Goal: Transaction & Acquisition: Book appointment/travel/reservation

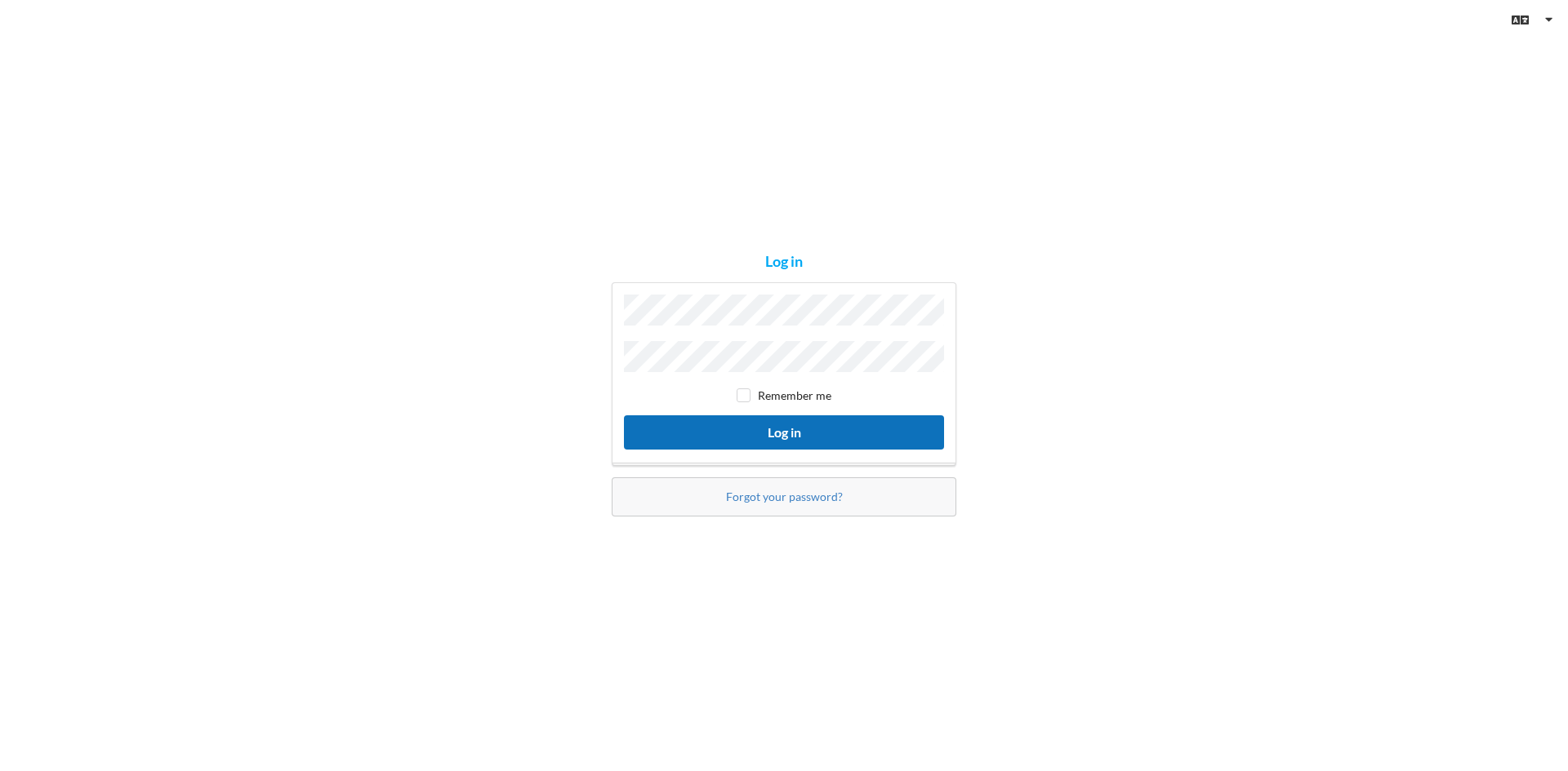
click at [777, 432] on button "Log in" at bounding box center [784, 431] width 320 height 33
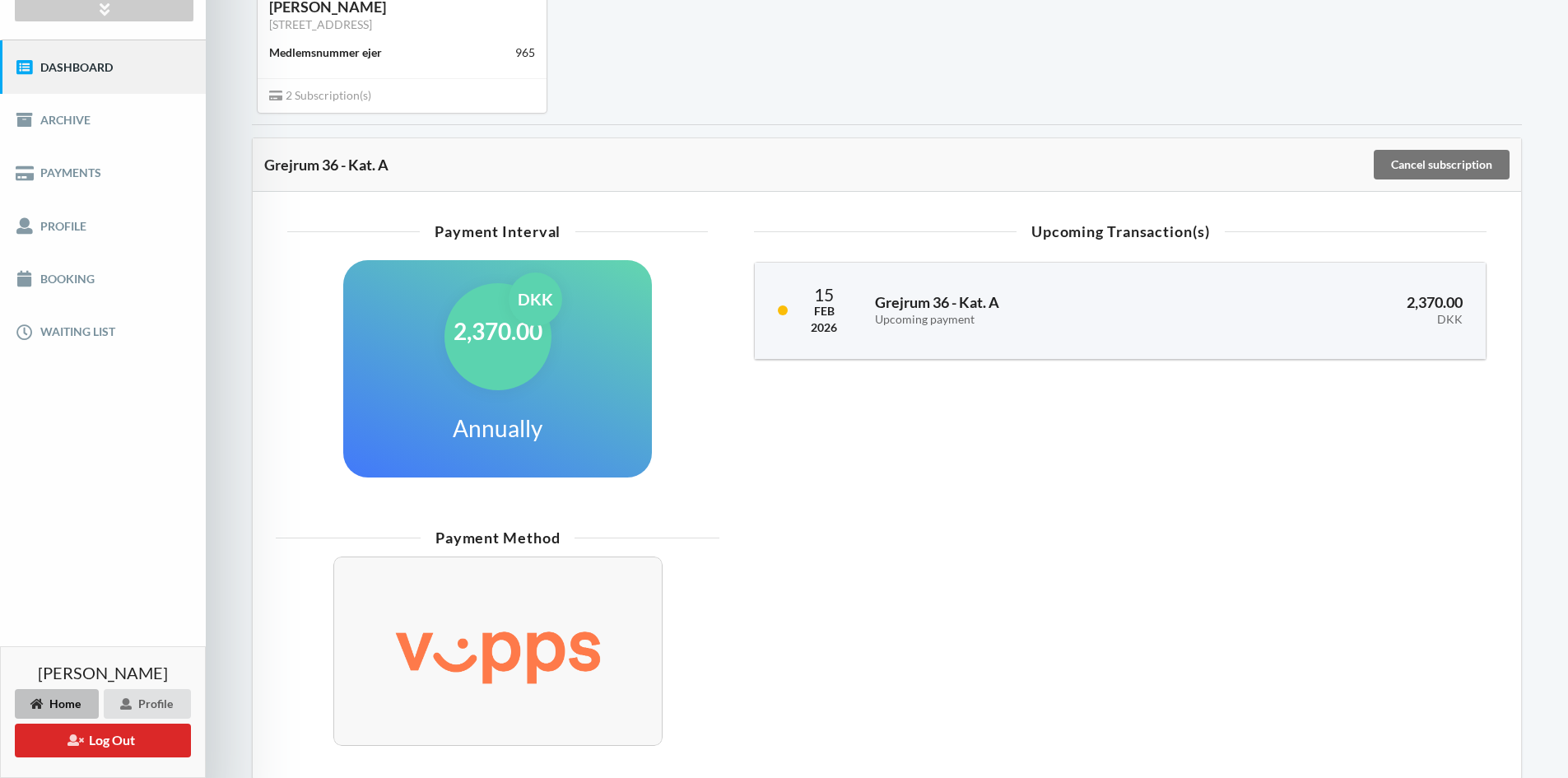
scroll to position [77, 0]
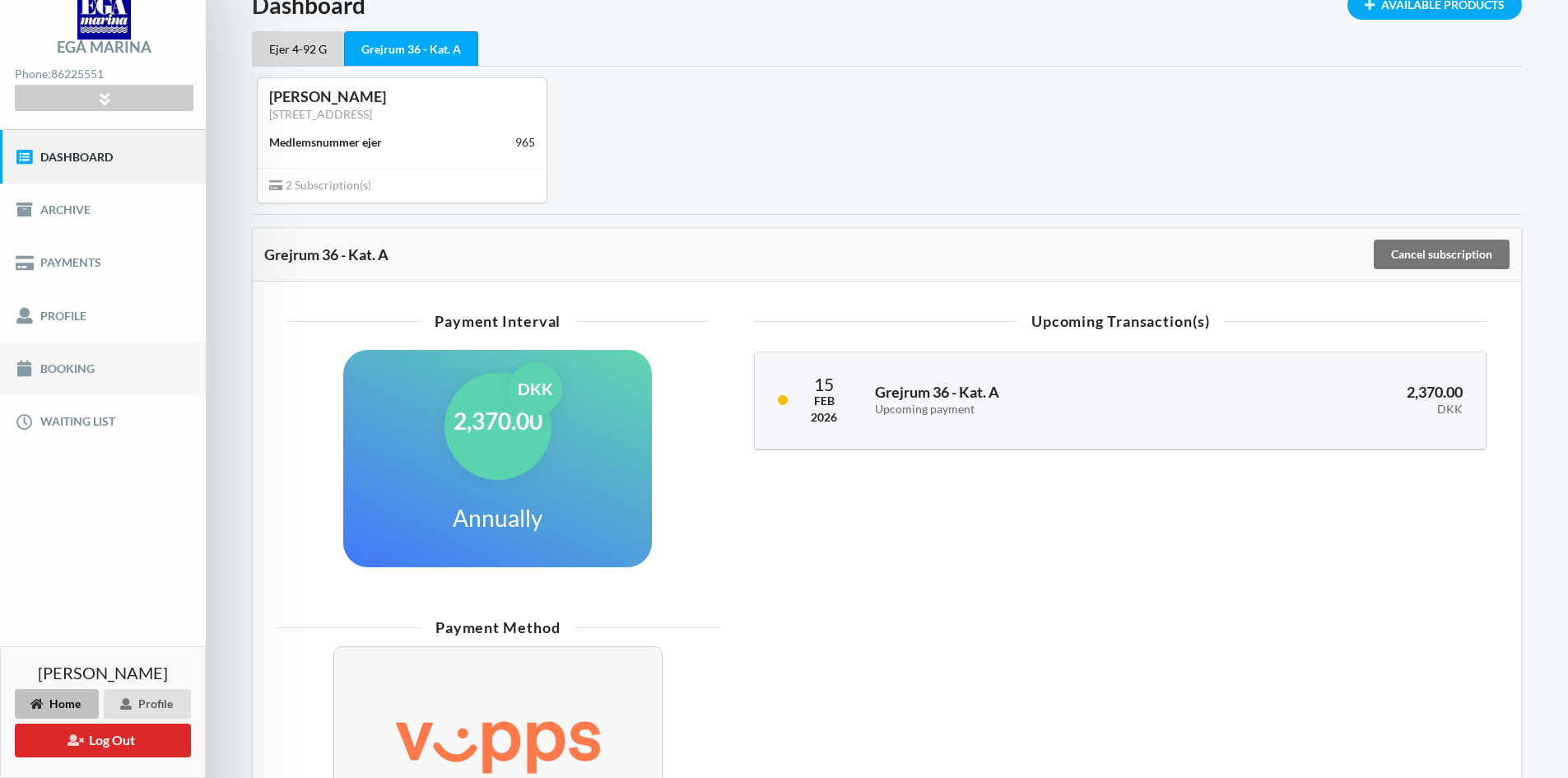
click at [58, 370] on link "Booking" at bounding box center [103, 368] width 206 height 53
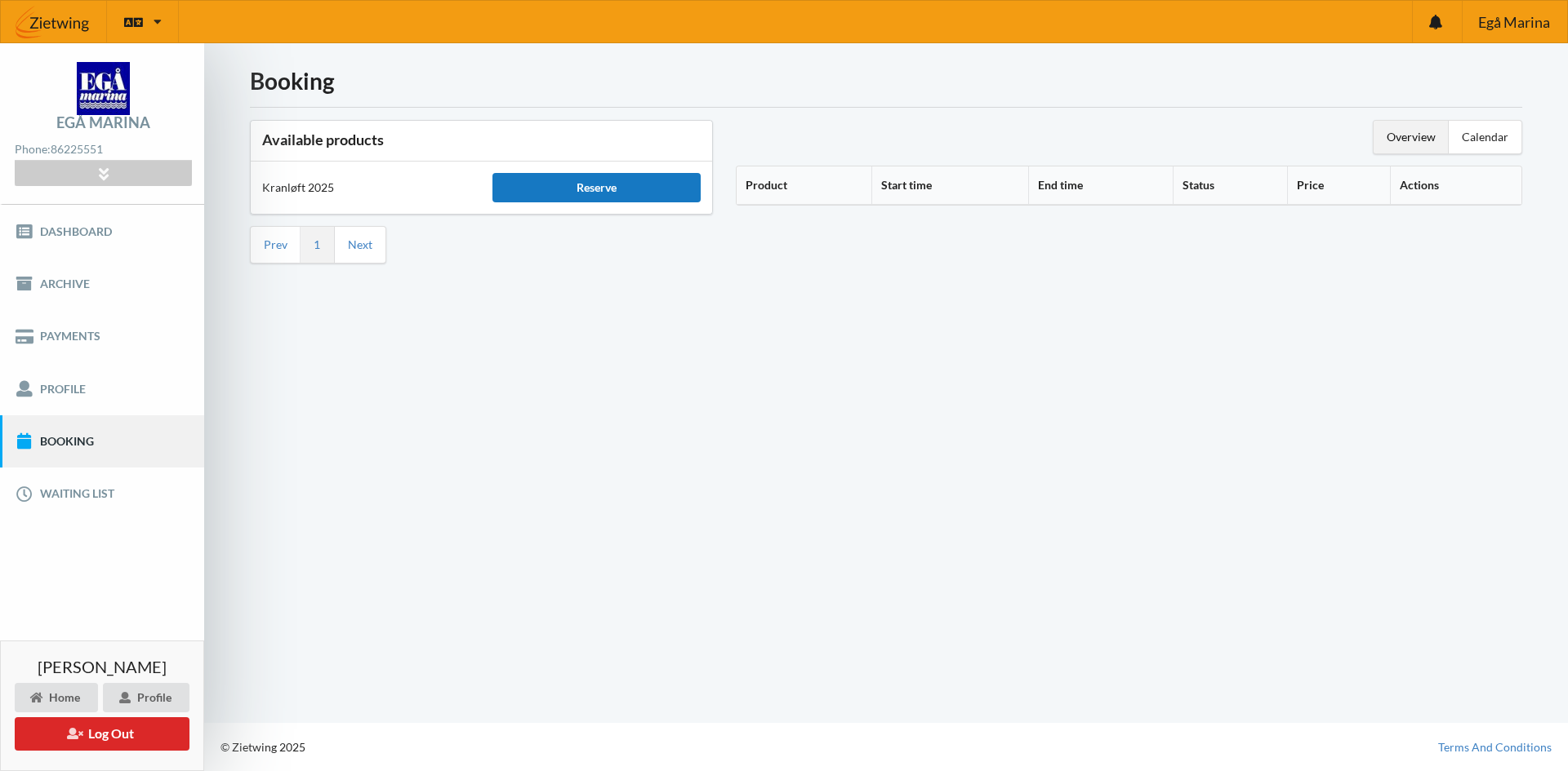
click at [533, 192] on div "Reserve" at bounding box center [596, 187] width 207 height 29
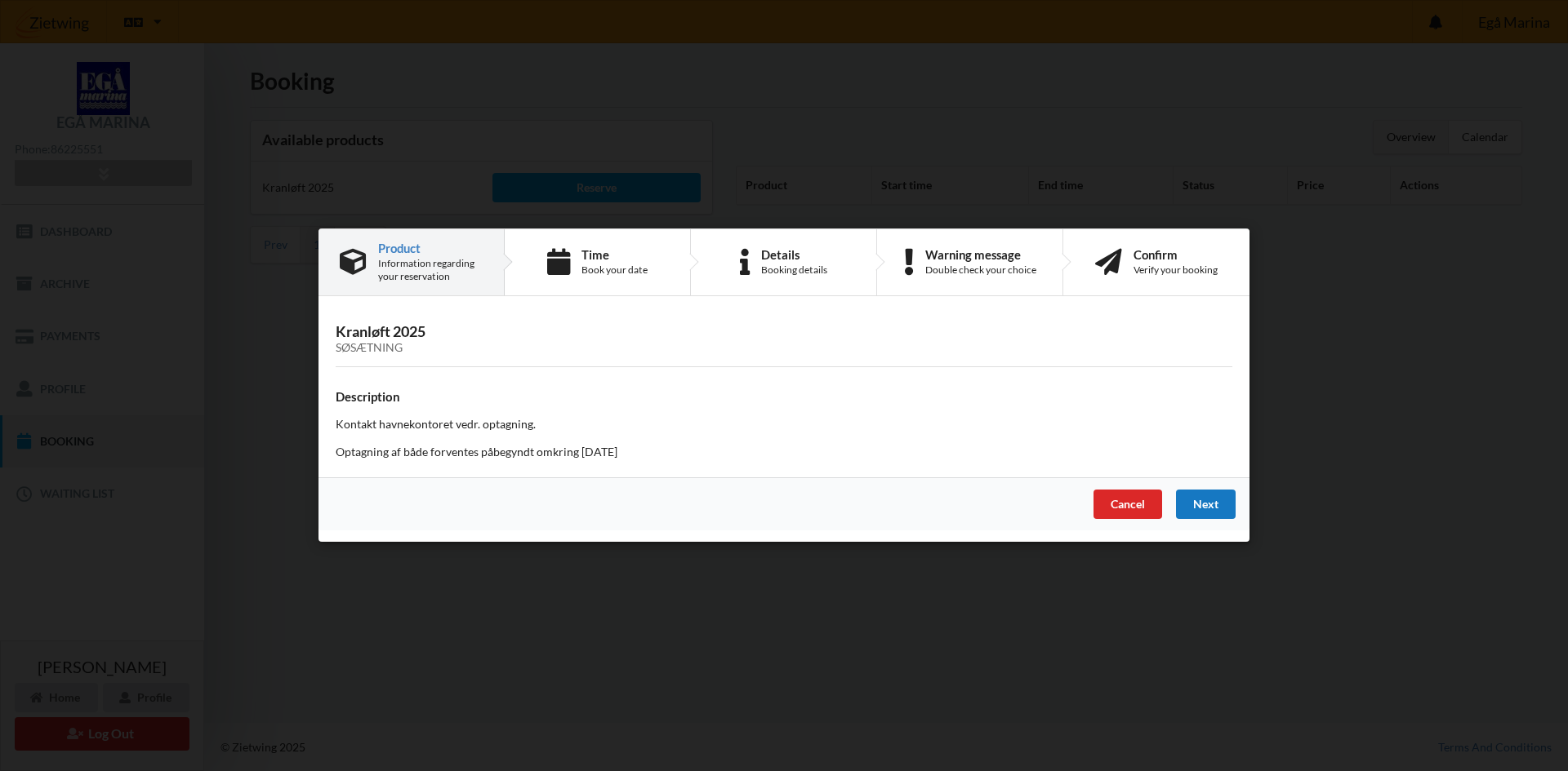
click at [1220, 507] on div "Next" at bounding box center [1205, 505] width 60 height 29
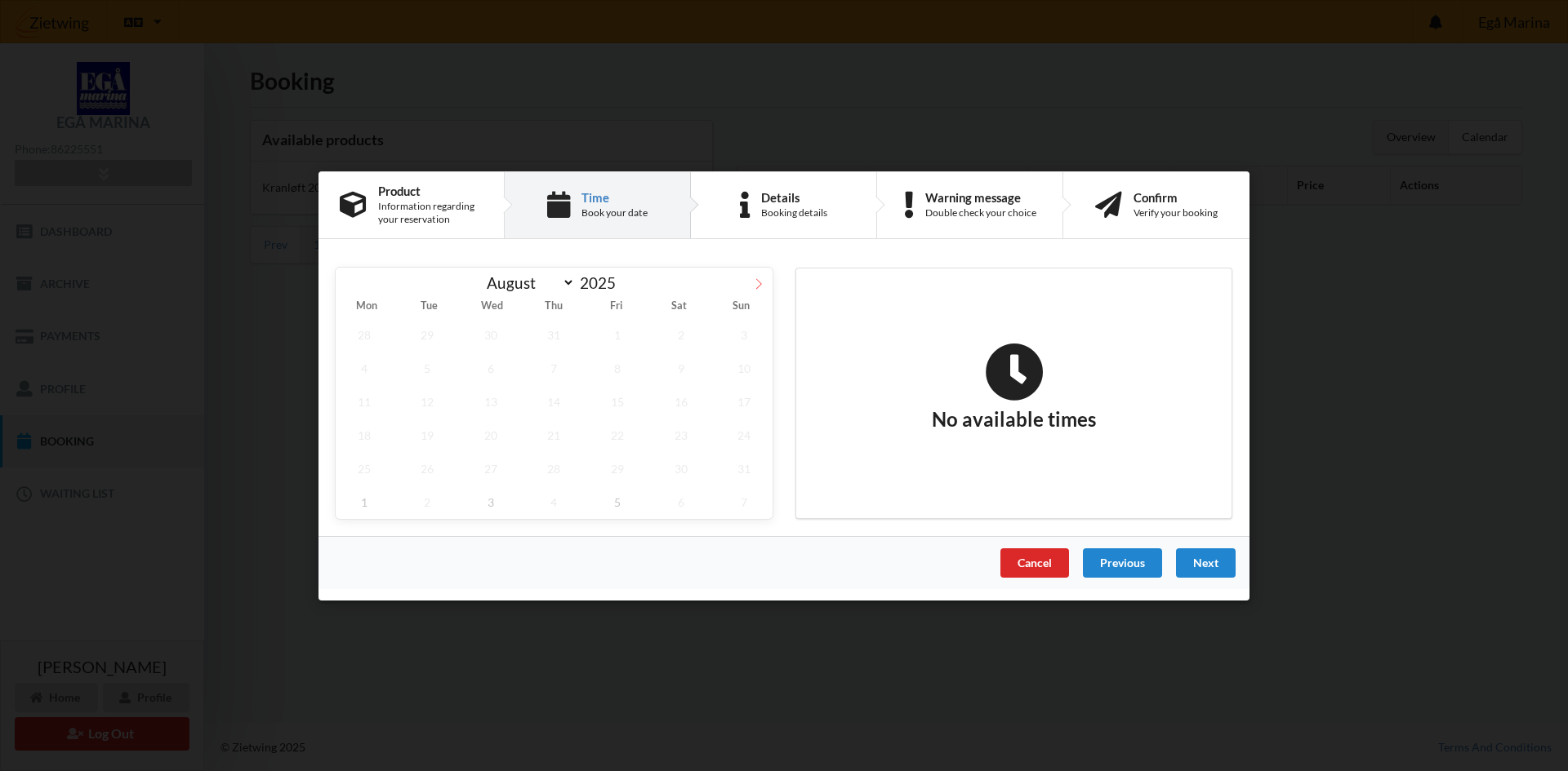
click at [759, 284] on icon at bounding box center [758, 283] width 12 height 12
select select "9"
click at [488, 337] on span "1" at bounding box center [491, 334] width 57 height 33
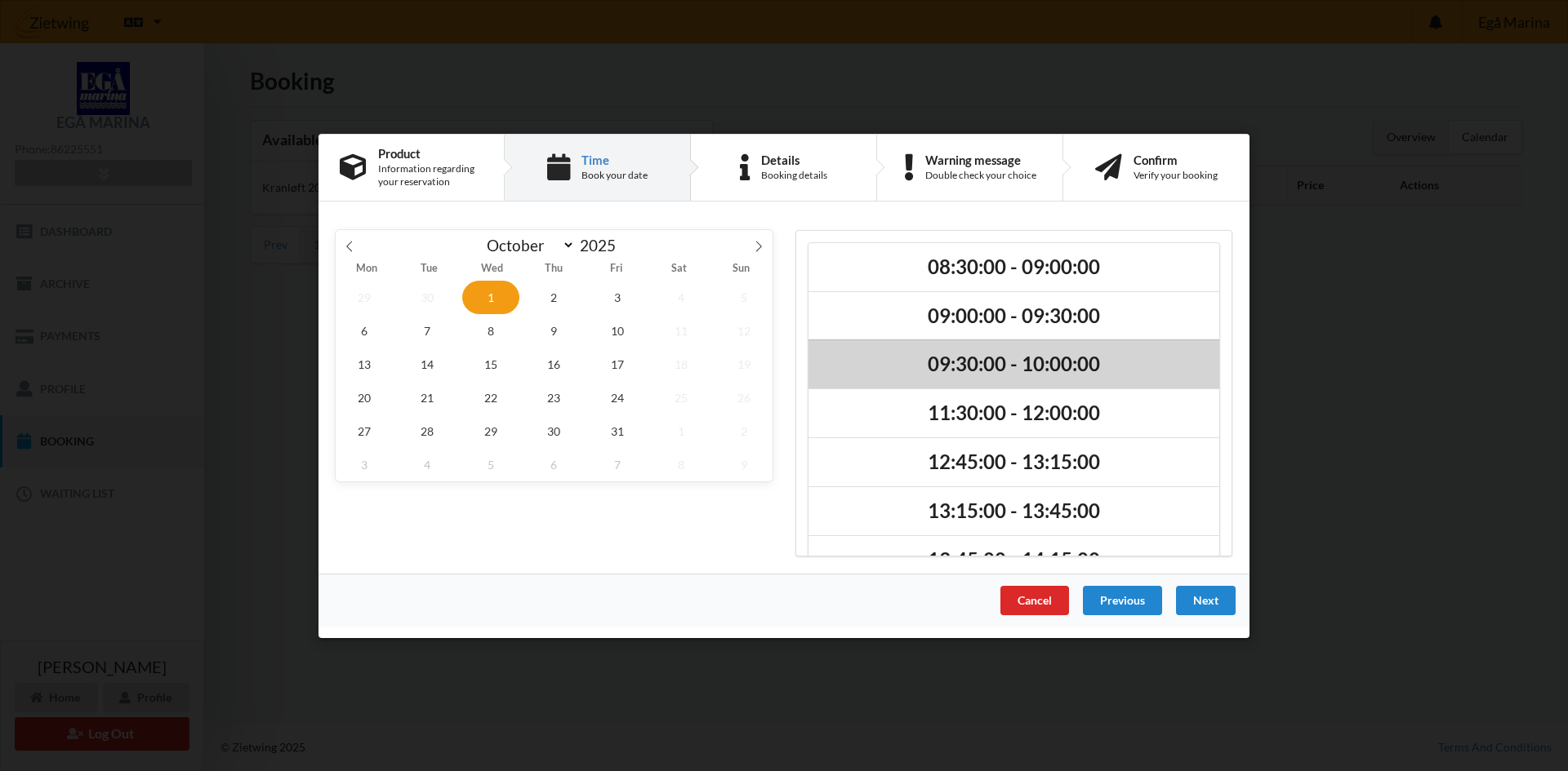
click at [997, 368] on h2 "09:30:00 - 10:00:00" at bounding box center [1013, 364] width 388 height 25
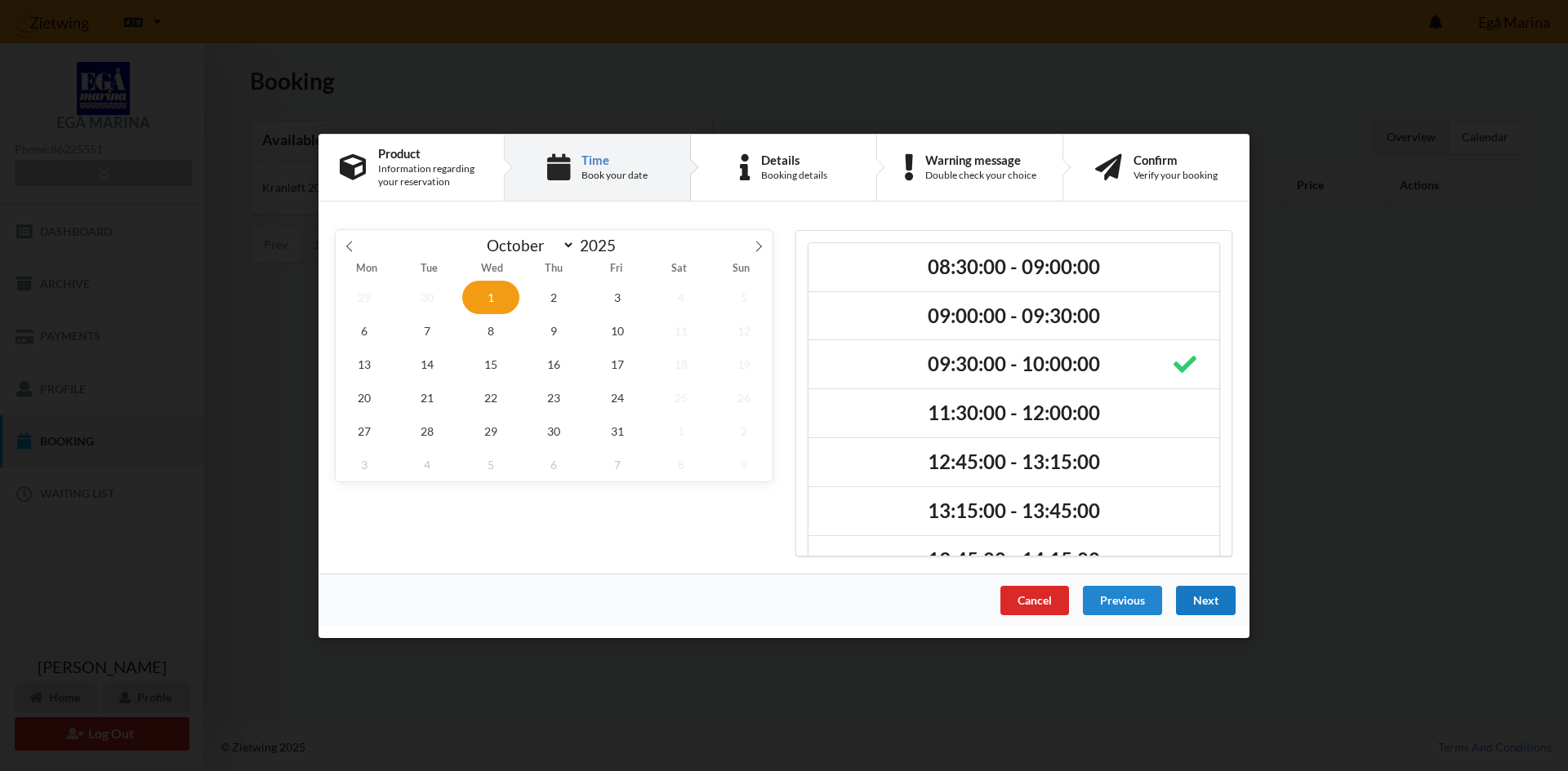
click at [1210, 603] on div "Next" at bounding box center [1205, 600] width 60 height 29
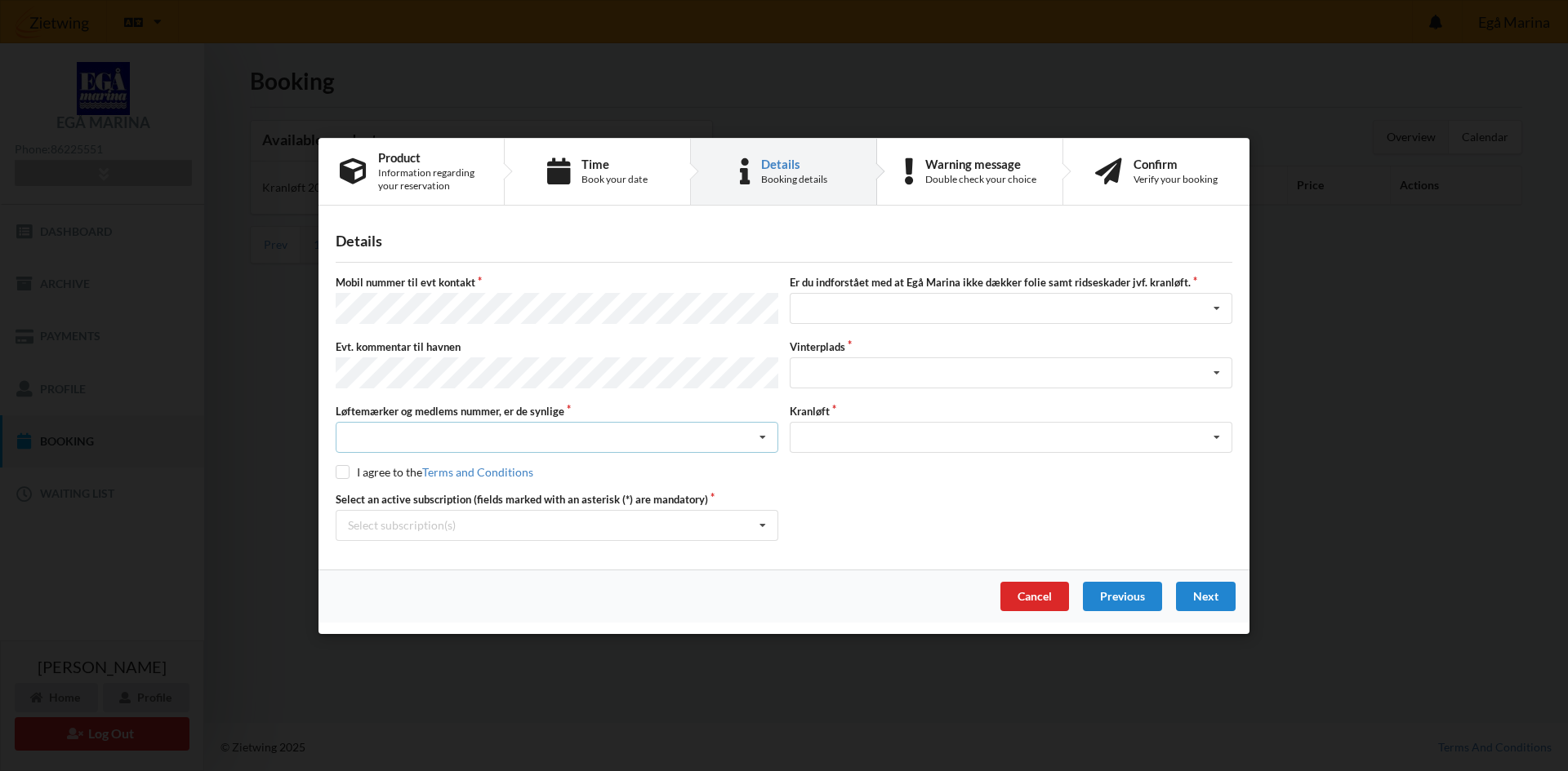
click at [506, 434] on div "Nej, jeg kontakter havnekontoret inden løftet Ja, mine mærker er synlige og int…" at bounding box center [557, 437] width 443 height 31
click at [497, 493] on div "Ja, mine mærker er synlige og intakte" at bounding box center [557, 497] width 441 height 30
click at [342, 473] on input "checkbox" at bounding box center [343, 472] width 14 height 14
checkbox input "true"
click at [672, 523] on div "Select subscription(s) * Ejer 4-92 G Grejrum 36 - Kat. A" at bounding box center [557, 525] width 443 height 31
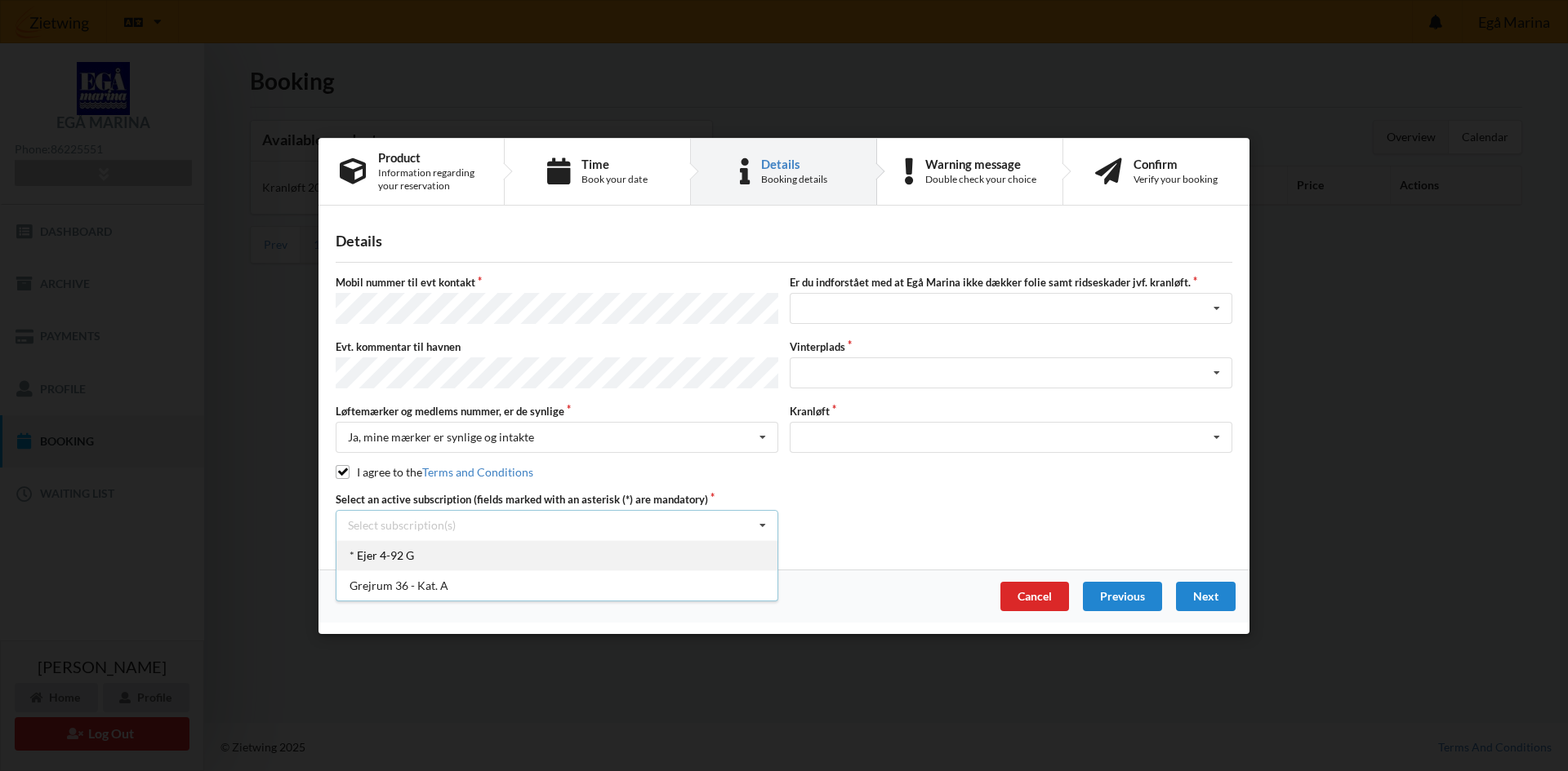
click at [638, 550] on div "* Ejer 4-92 G" at bounding box center [557, 554] width 441 height 30
click at [893, 308] on div "Jeg har tæpper med og tager selv ansvaret for eventuelle folie samt ridseskader…" at bounding box center [1011, 308] width 443 height 31
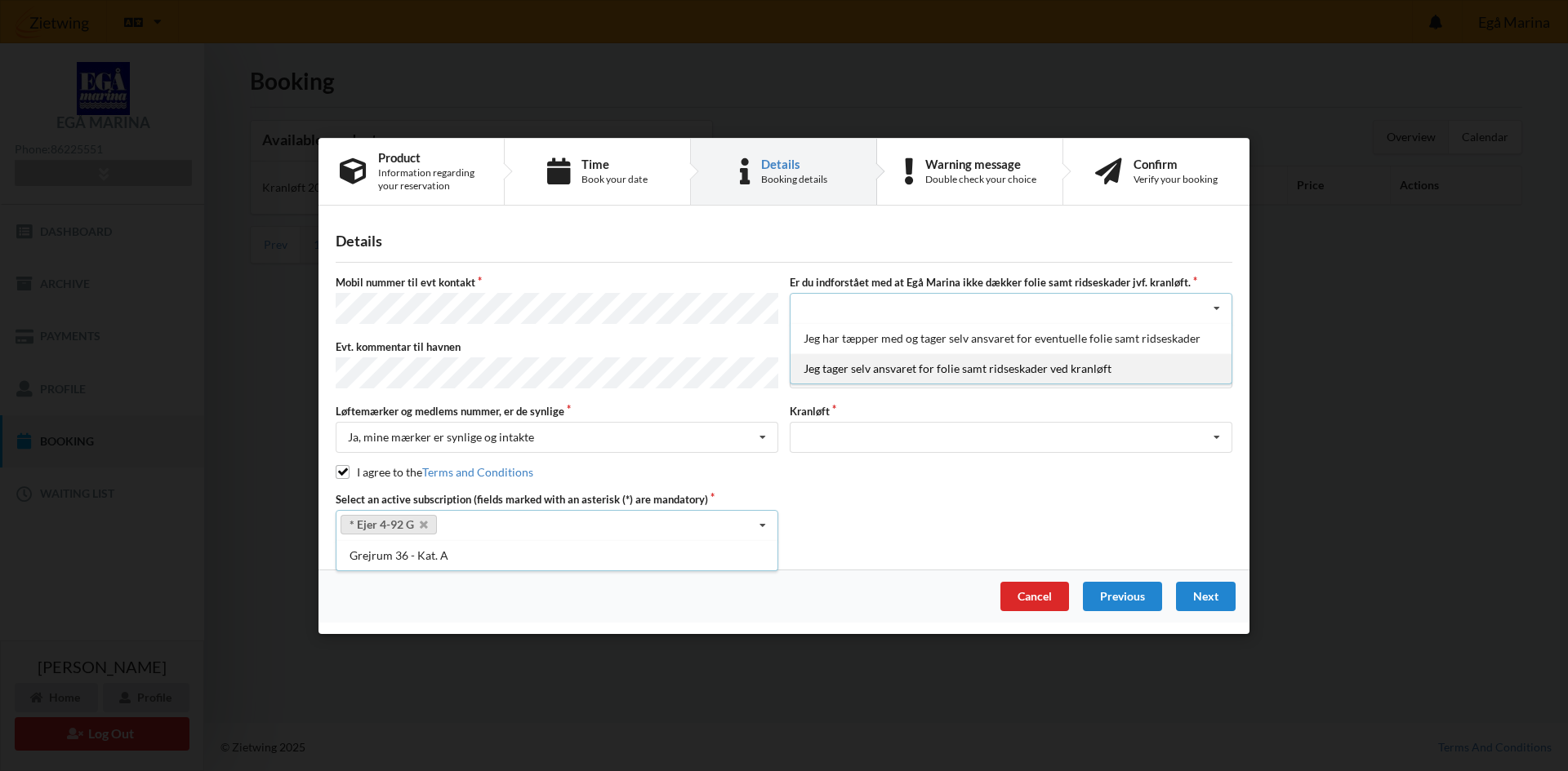
click at [897, 371] on div "Jeg tager selv ansvaret for folie samt ridseskader ved kranløft" at bounding box center [1011, 369] width 441 height 30
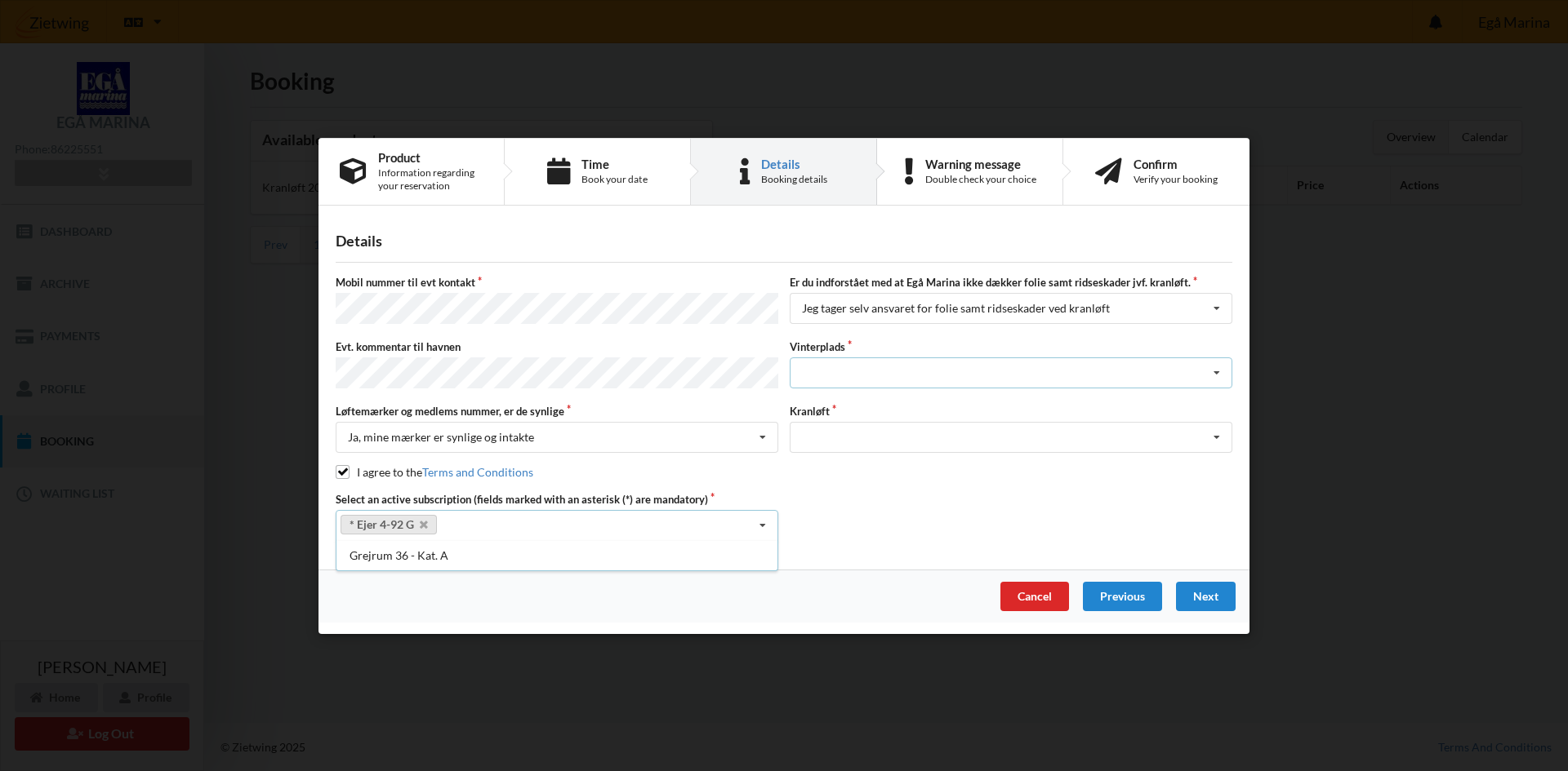
click at [897, 368] on div "Landplads nr. 1 Landplads nr. 2 Landplads nr.3 Landplads nr. 4 Landplads nr. 5 …" at bounding box center [1011, 373] width 443 height 31
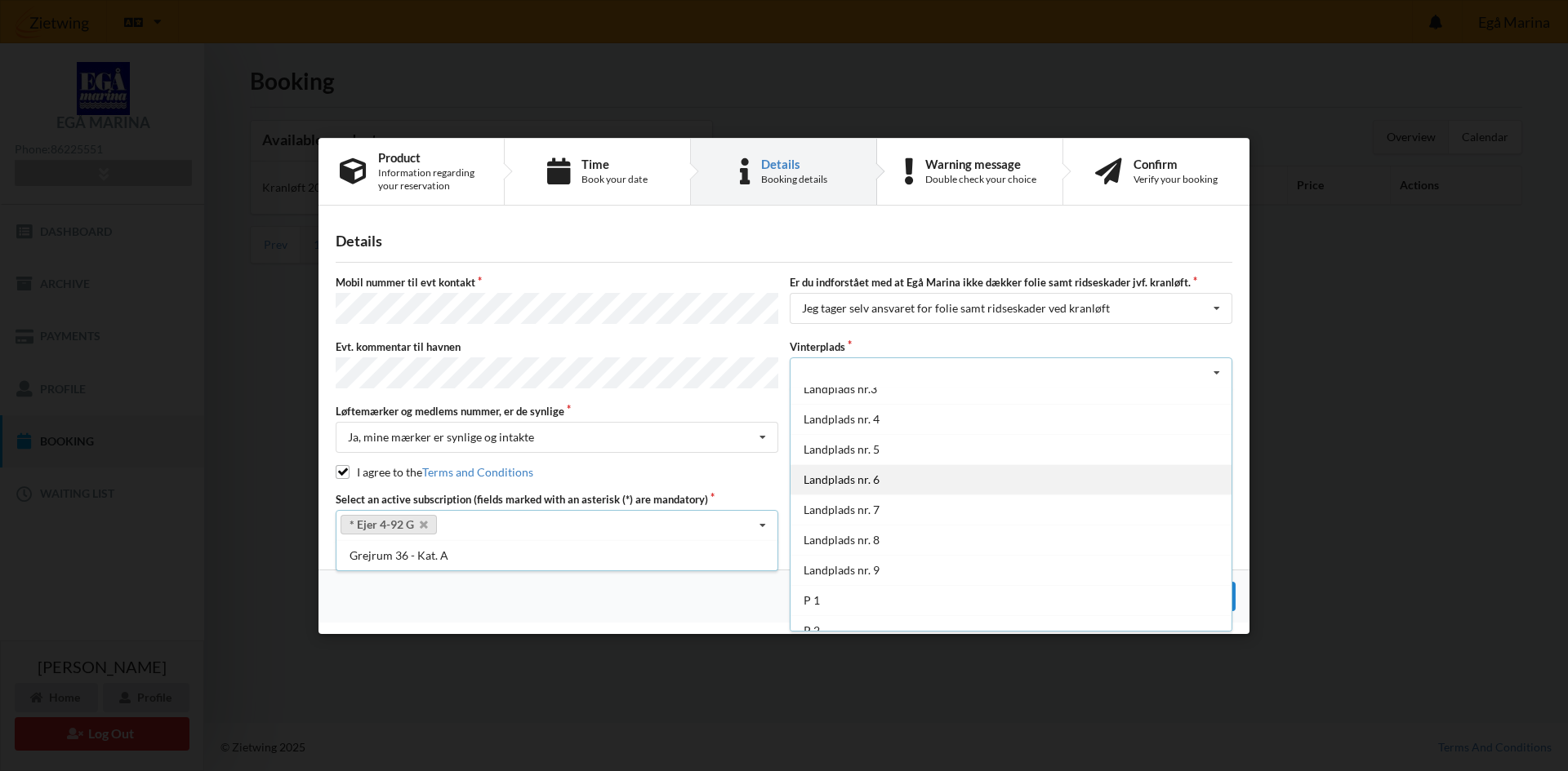
scroll to position [37, 0]
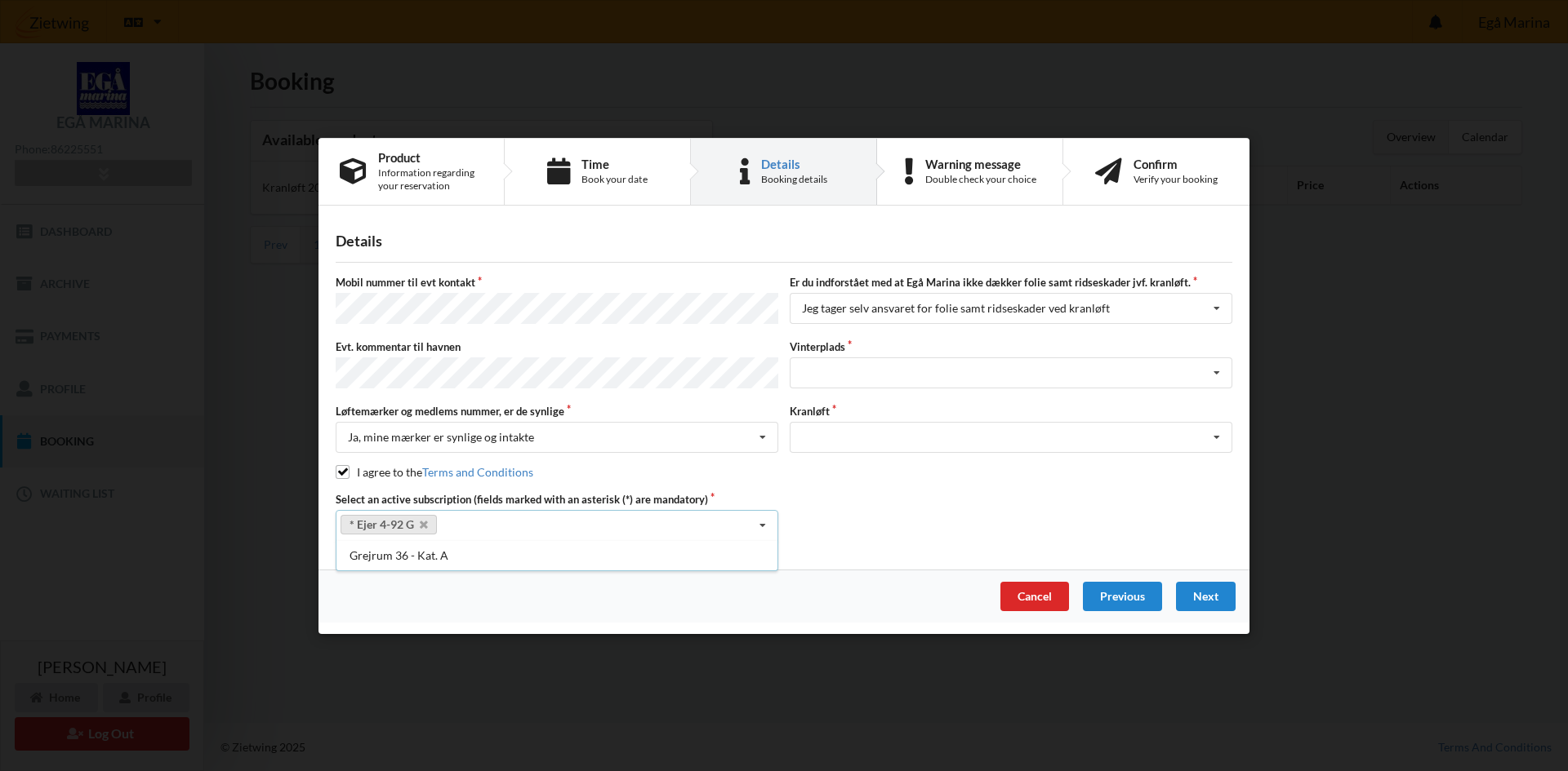
click at [726, 604] on div "Cancel Previous Next" at bounding box center [784, 594] width 930 height 53
click at [872, 425] on div "Optagning" at bounding box center [1011, 437] width 443 height 31
click at [850, 466] on div "Optagning" at bounding box center [1011, 468] width 441 height 30
click at [848, 377] on div "Landplads nr. 1 Landplads nr. 2 Landplads nr.3 Landplads nr. 4 Landplads nr. 5 …" at bounding box center [1011, 373] width 443 height 31
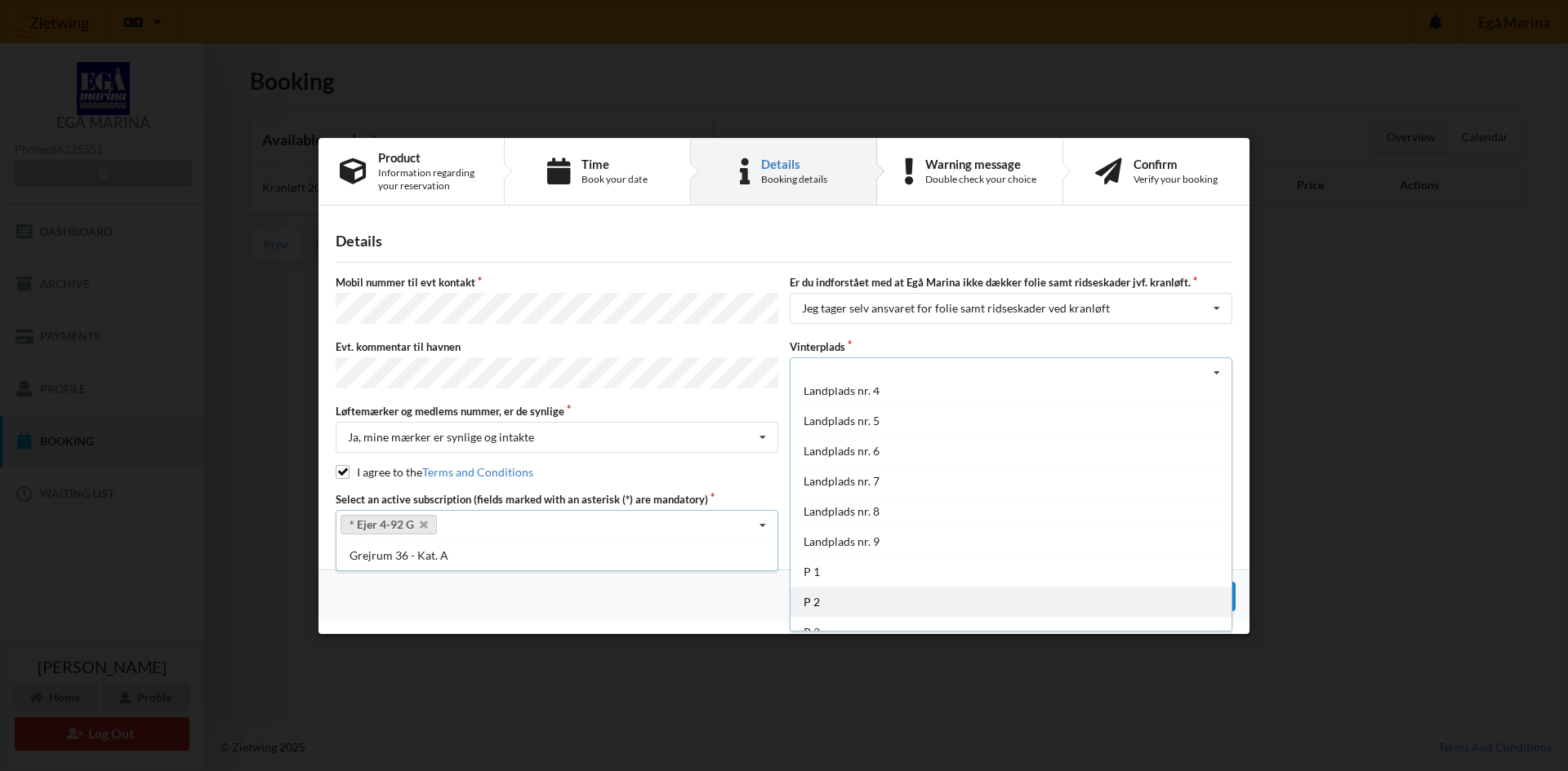
scroll to position [120, 0]
click at [830, 589] on div "P 2" at bounding box center [1011, 585] width 441 height 30
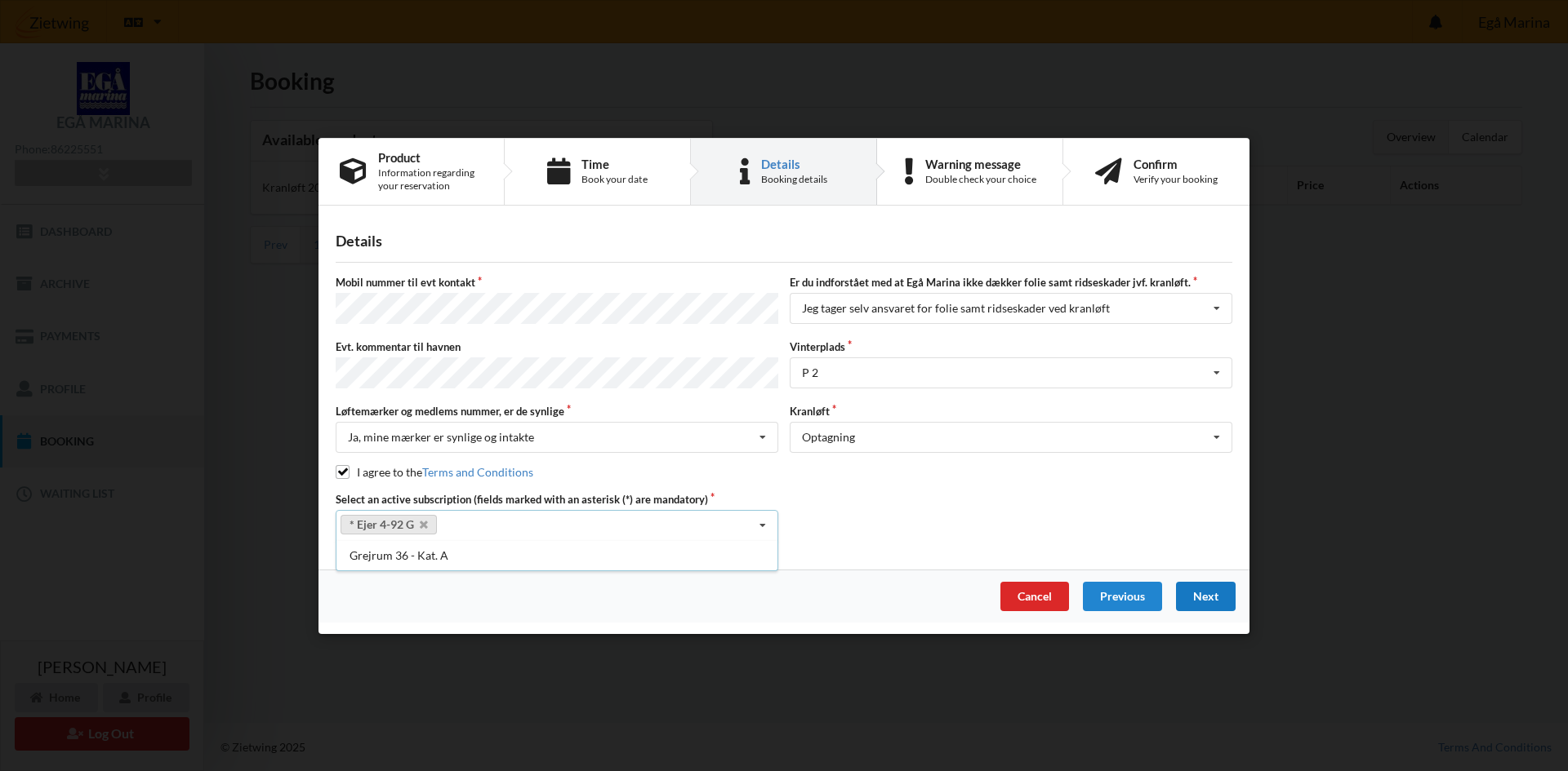
click at [1201, 590] on div "Next" at bounding box center [1205, 595] width 60 height 29
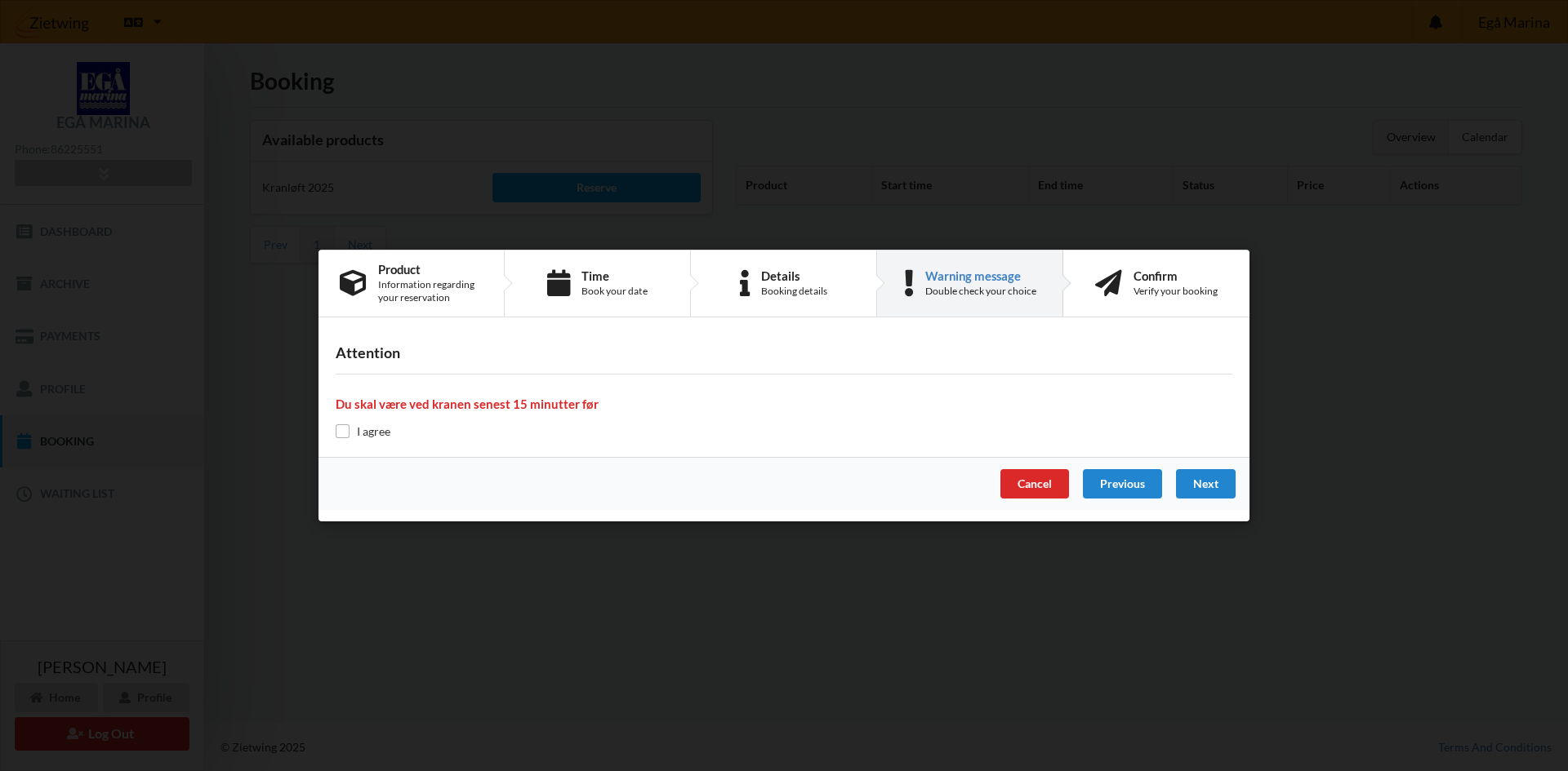
click at [352, 434] on label "I agree" at bounding box center [363, 432] width 54 height 14
click at [346, 432] on input "checkbox" at bounding box center [343, 432] width 14 height 14
checkbox input "true"
click at [1202, 481] on div "Next" at bounding box center [1205, 484] width 60 height 29
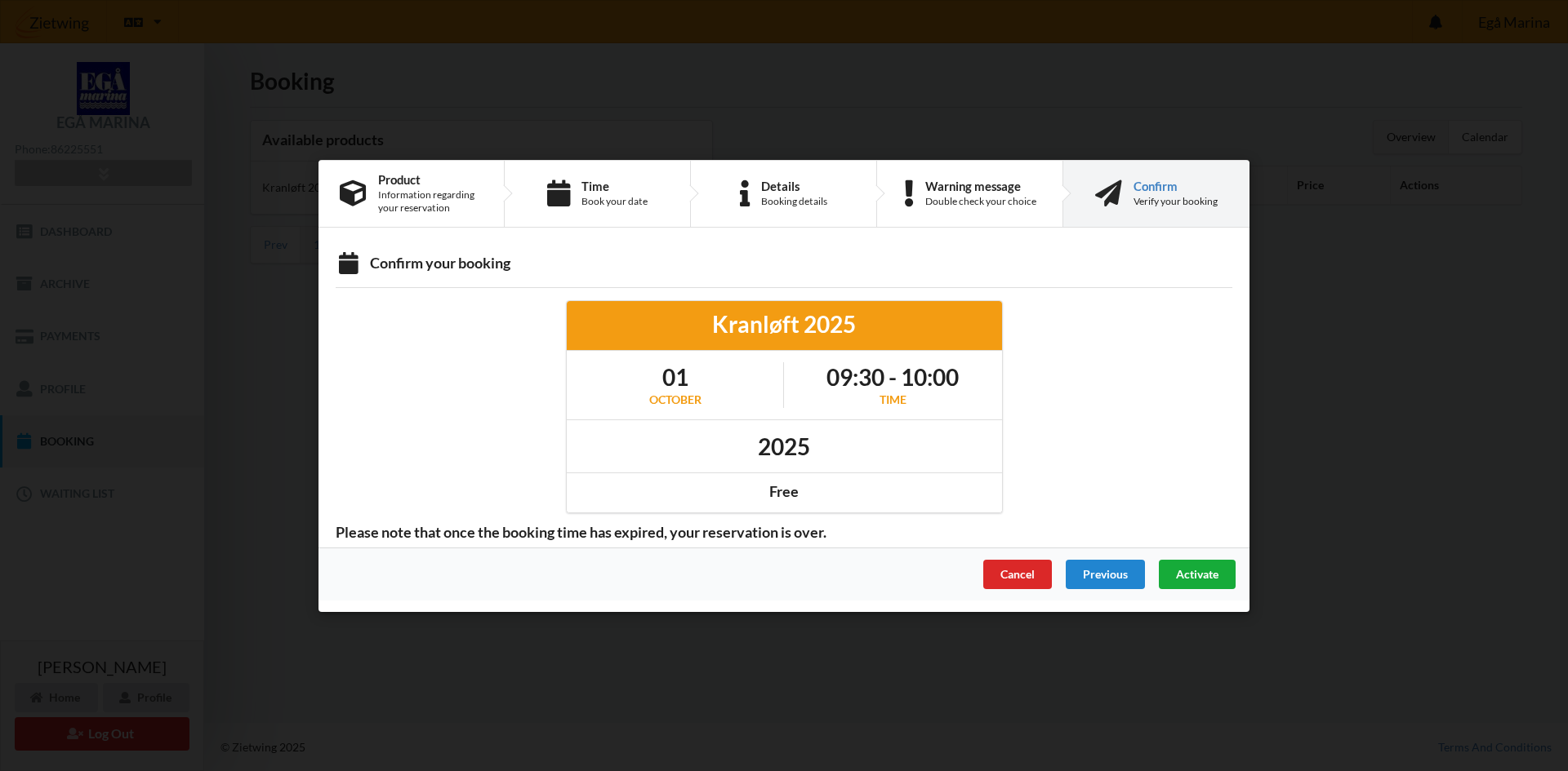
click at [1217, 568] on span "Activate" at bounding box center [1197, 574] width 43 height 14
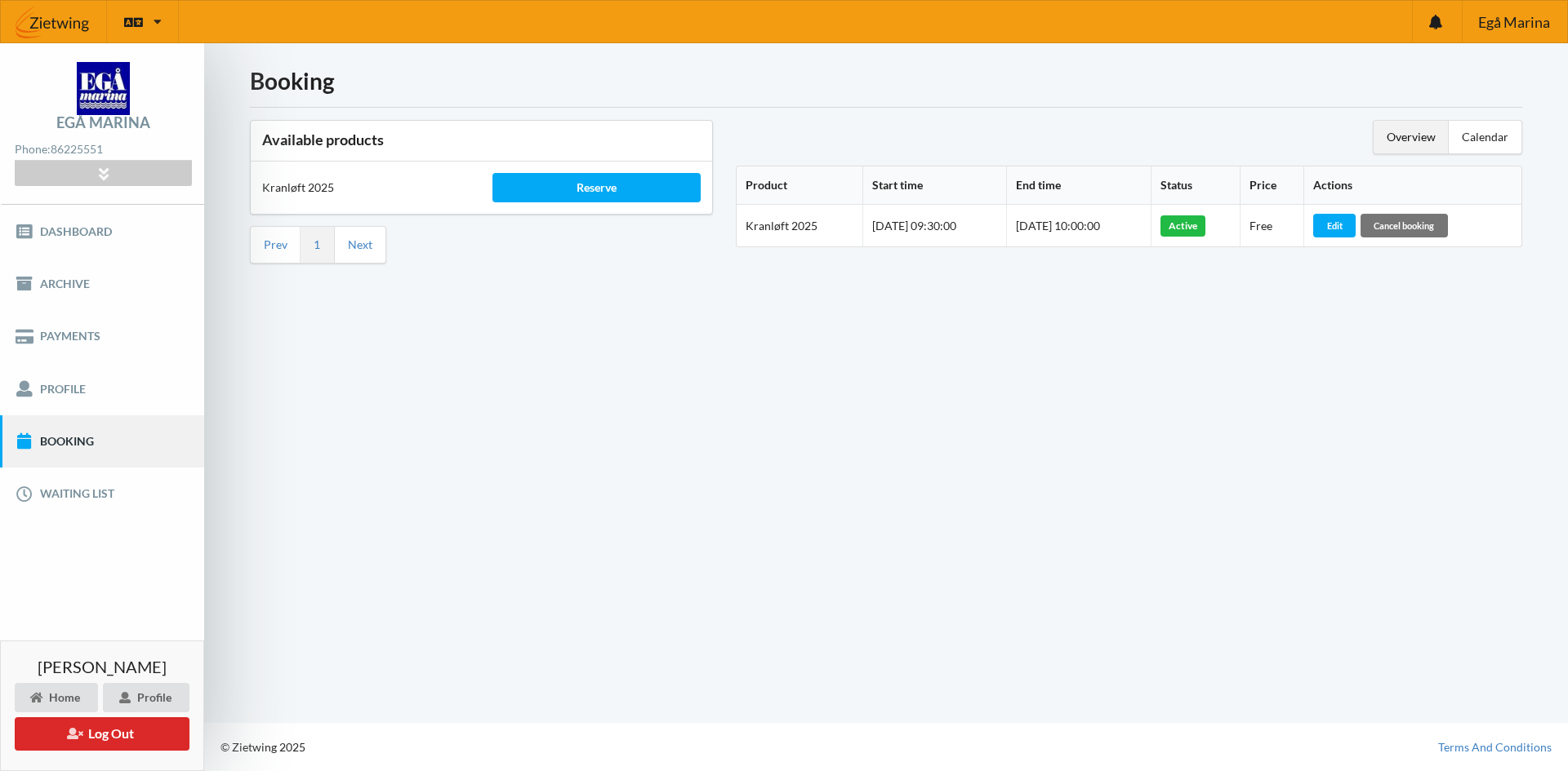
click at [546, 353] on div "Booking Available products Kranløft 2025 Reserve Prev 1 Next Overview Calendar …" at bounding box center [886, 383] width 1364 height 680
